Goal: Task Accomplishment & Management: Manage account settings

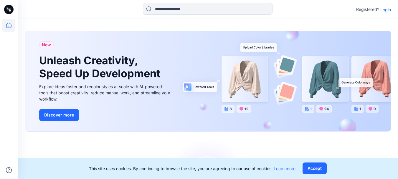
click at [390, 6] on p "Login" at bounding box center [385, 9] width 11 height 6
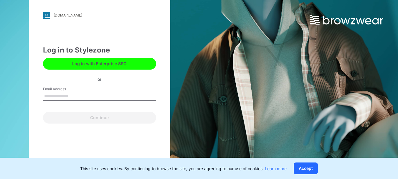
click at [67, 96] on input "Email Address" at bounding box center [99, 96] width 113 height 9
type input "**********"
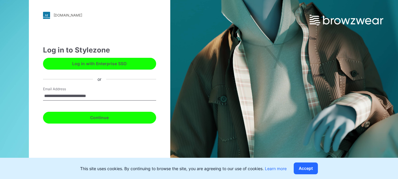
click at [93, 114] on button "Continue" at bounding box center [99, 118] width 113 height 12
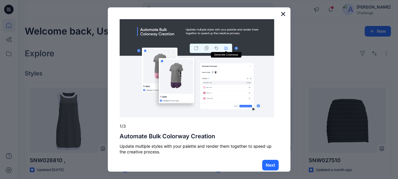
click at [281, 15] on button "×" at bounding box center [284, 13] width 6 height 9
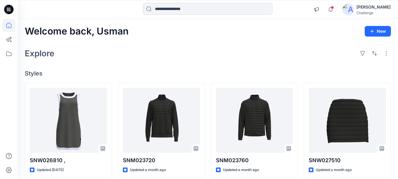
scroll to position [156, 0]
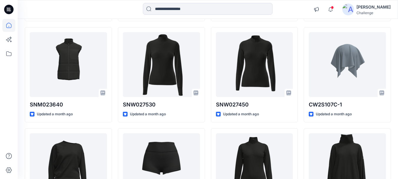
click at [7, 8] on icon at bounding box center [7, 8] width 1 height 0
